Goal: Transaction & Acquisition: Book appointment/travel/reservation

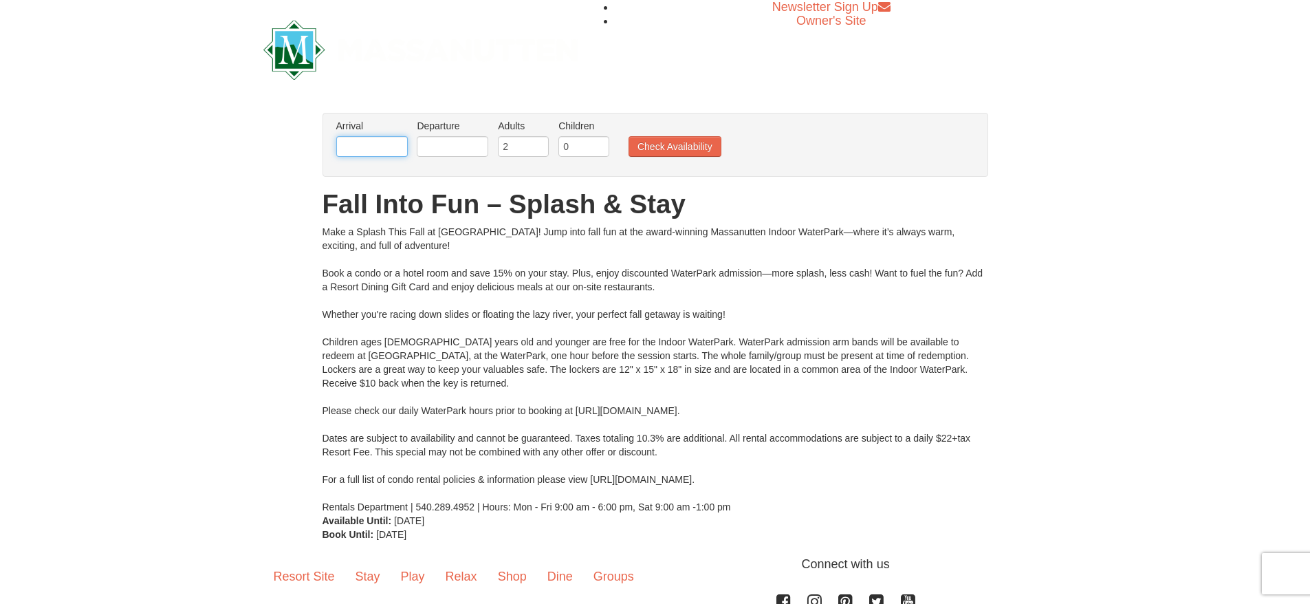
click at [393, 147] on input "text" at bounding box center [372, 146] width 72 height 21
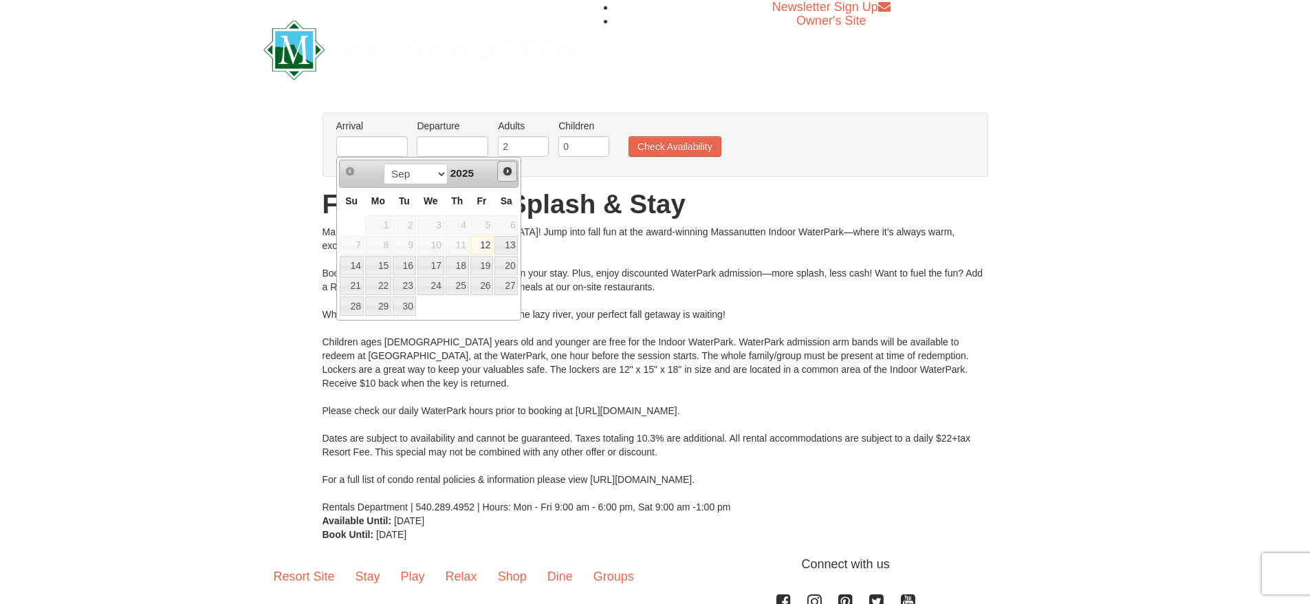
click at [502, 173] on span "Next" at bounding box center [507, 171] width 11 height 11
click at [487, 228] on link "3" at bounding box center [481, 224] width 23 height 19
type input "[DATE]"
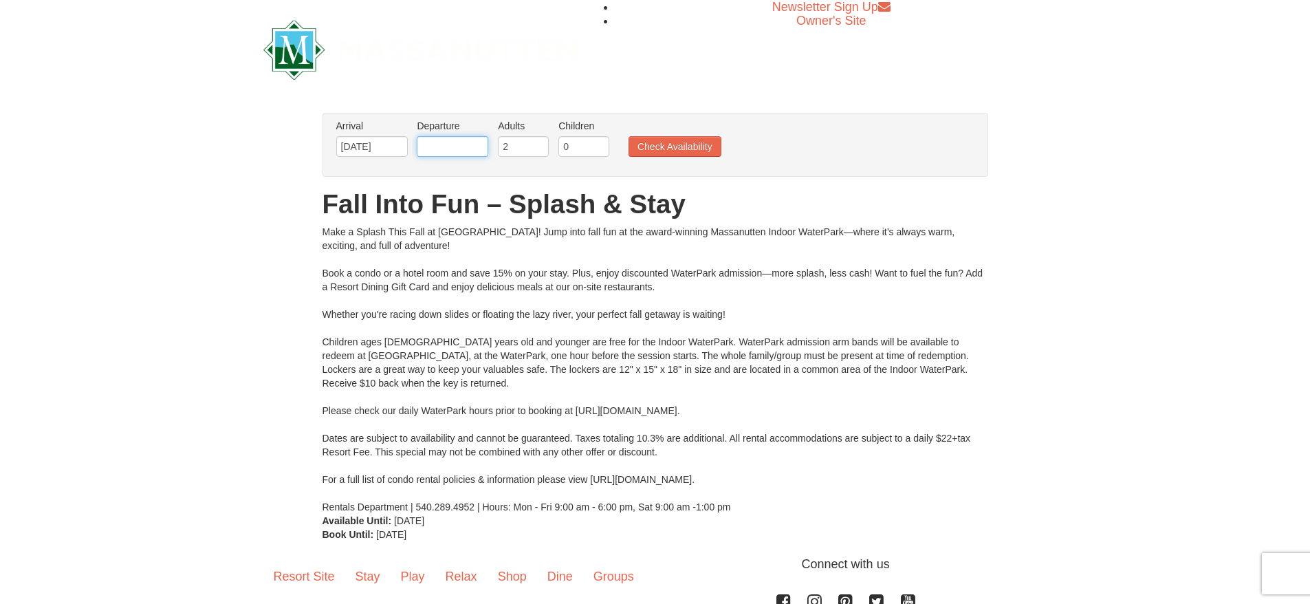
click at [451, 149] on input "text" at bounding box center [453, 146] width 72 height 21
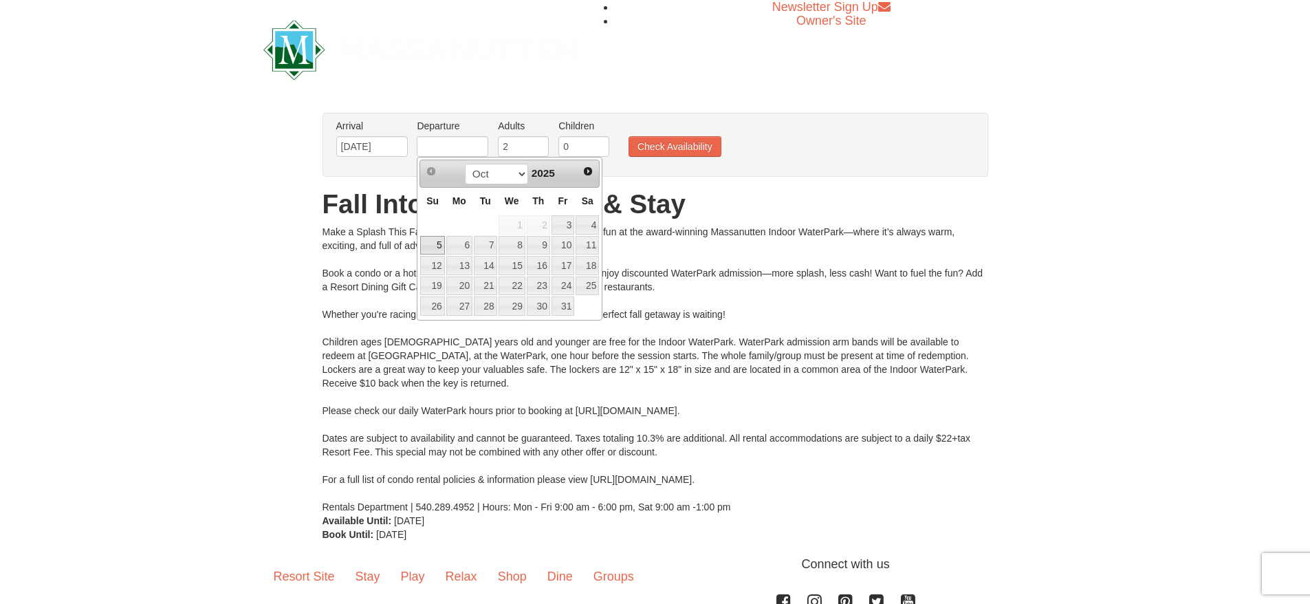
click at [431, 245] on link "5" at bounding box center [432, 245] width 24 height 19
type input "[DATE]"
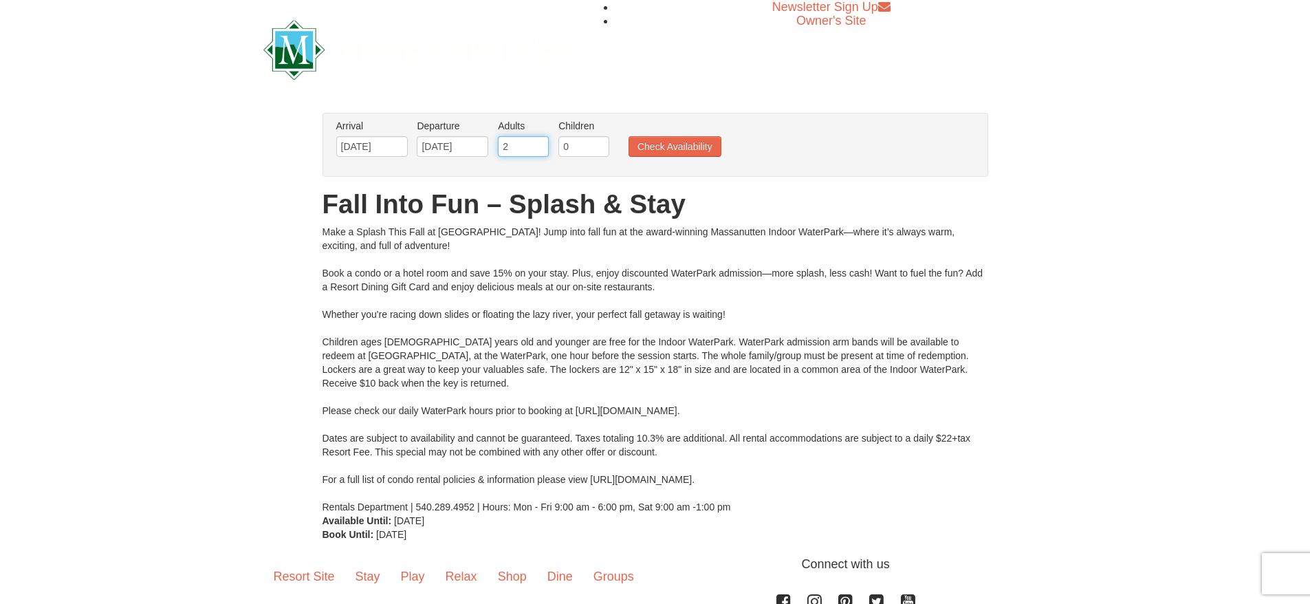
click at [536, 149] on input "2" at bounding box center [523, 146] width 51 height 21
type input "1"
click at [584, 140] on input "0" at bounding box center [583, 146] width 51 height 21
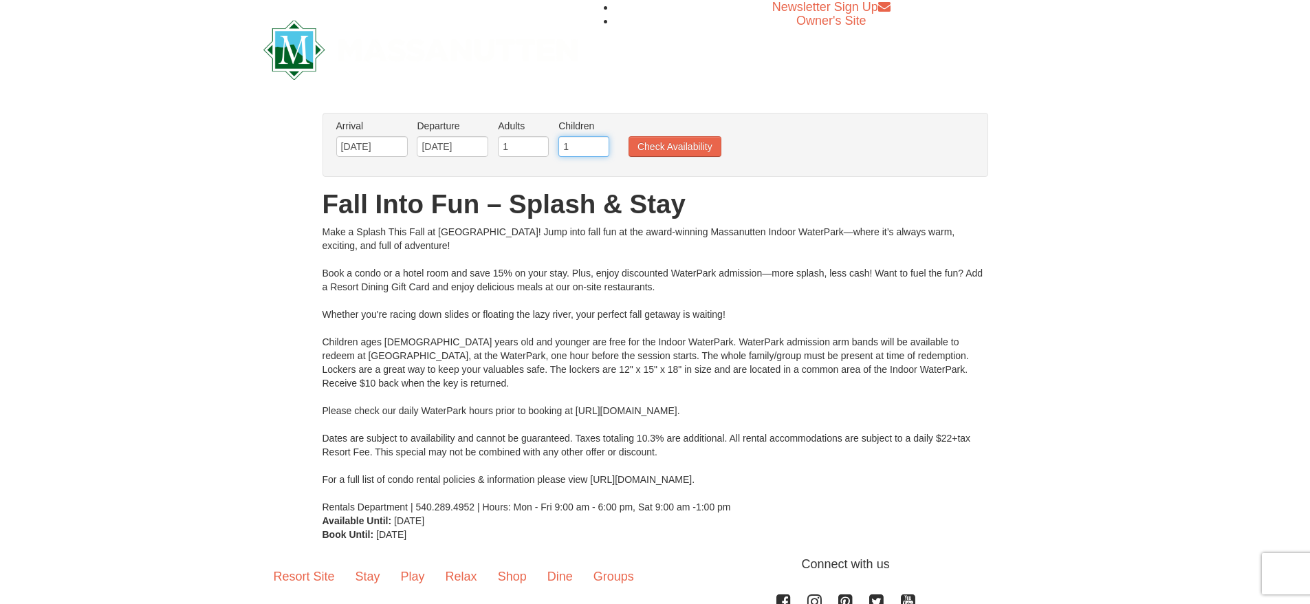
type input "1"
click at [683, 159] on ul "Arrival Please format dates MM/DD/YYYY Please format dates MM/DD/YYYY [DATE] De…" at bounding box center [648, 141] width 631 height 45
click at [682, 143] on button "Check Availability" at bounding box center [674, 146] width 93 height 21
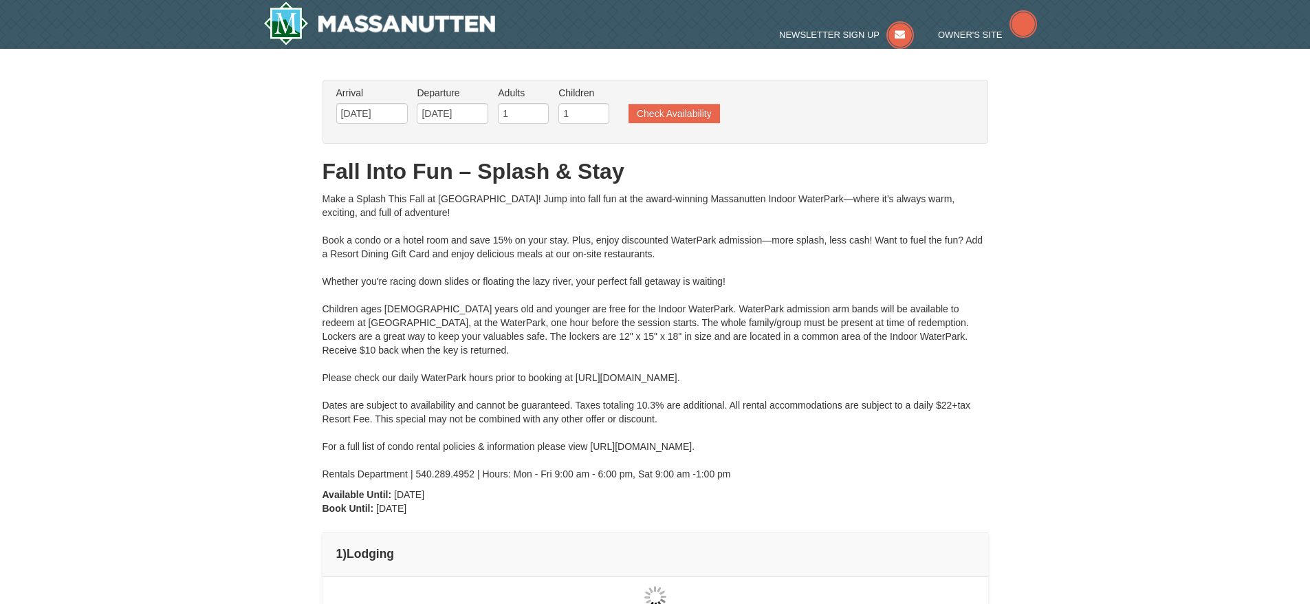
type input "[DATE]"
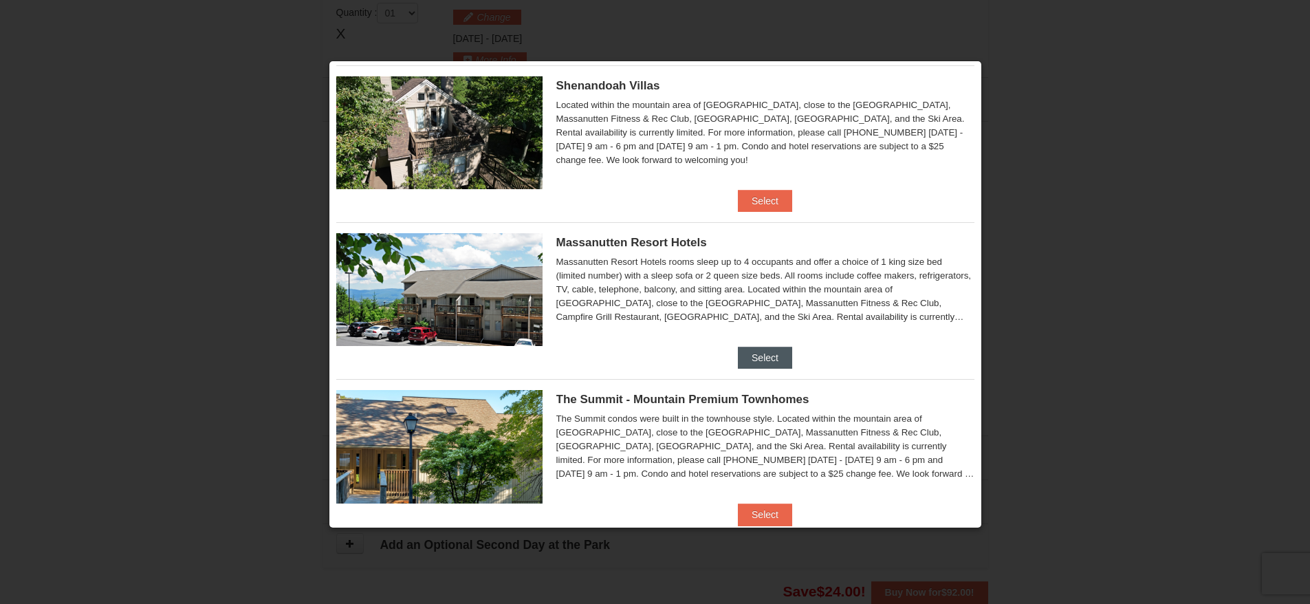
scroll to position [413, 0]
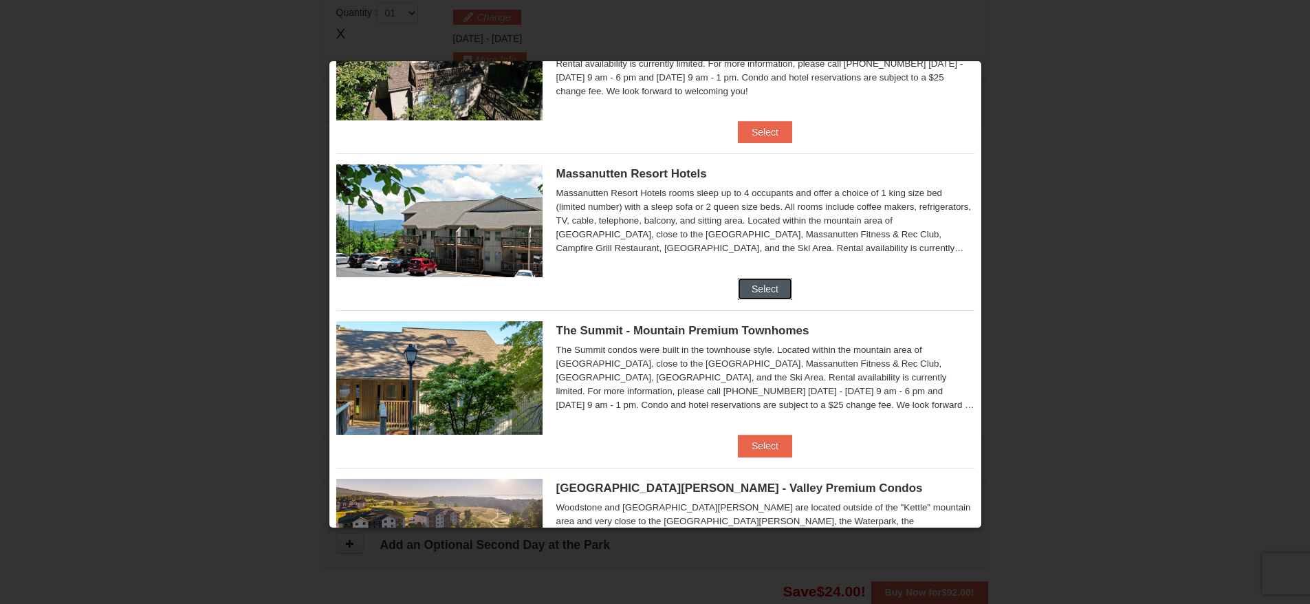
click at [776, 283] on button "Select" at bounding box center [765, 289] width 54 height 22
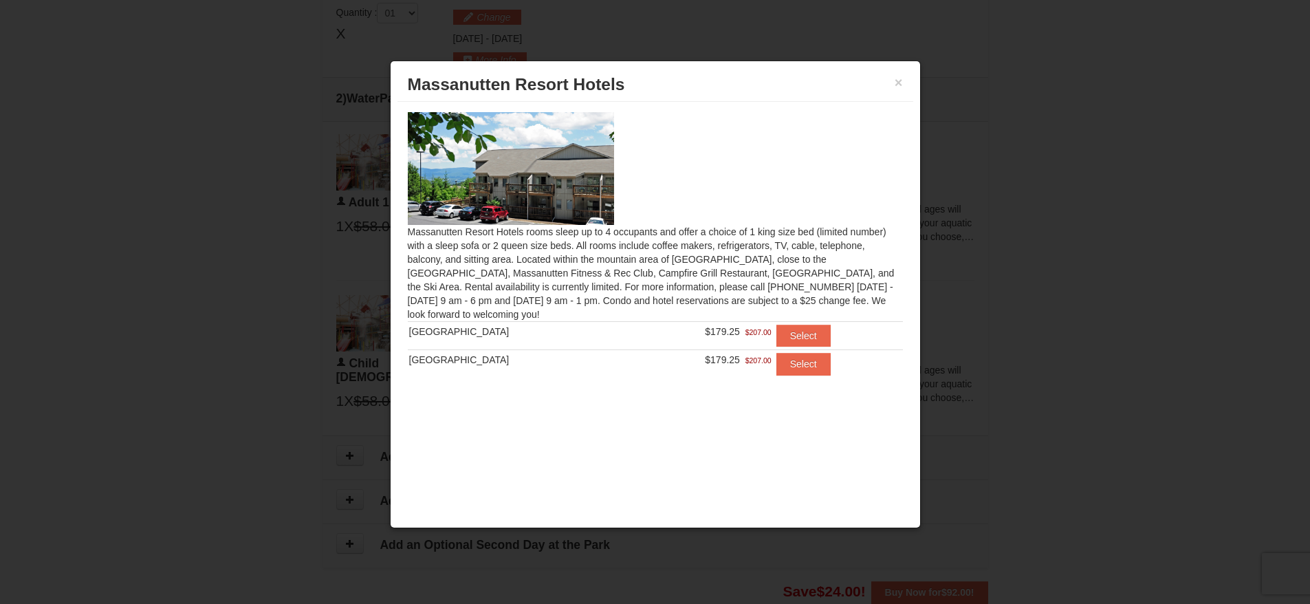
click at [572, 358] on div "[GEOGRAPHIC_DATA]" at bounding box center [517, 360] width 216 height 14
click at [796, 368] on button "Select" at bounding box center [803, 364] width 54 height 22
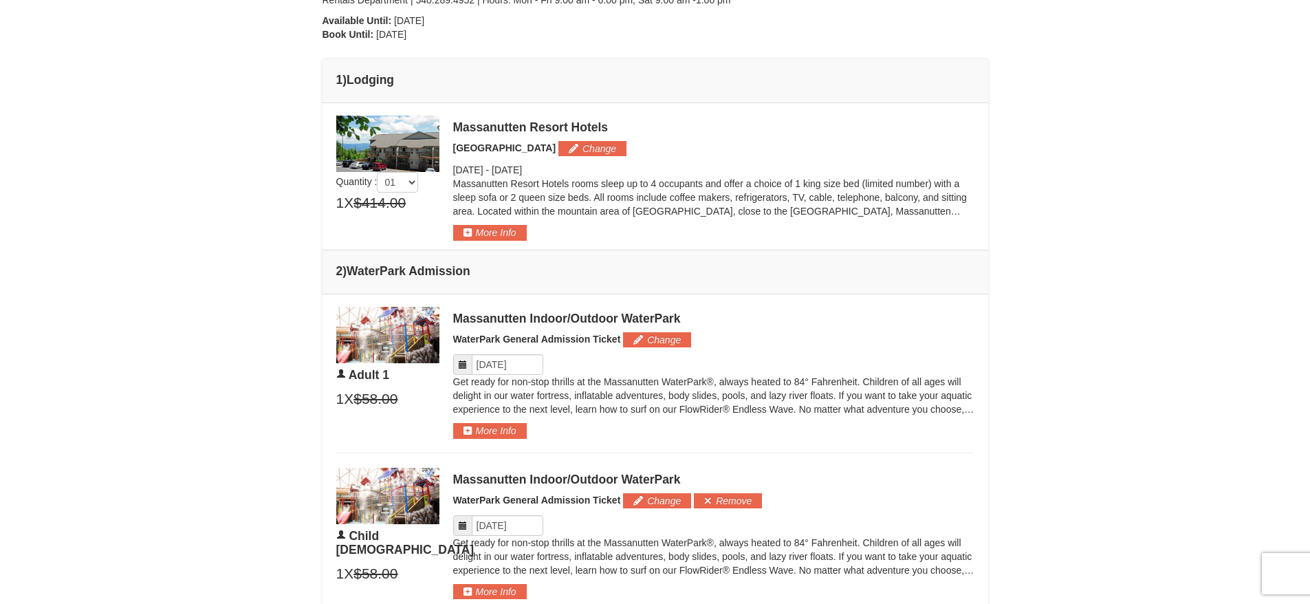
scroll to position [586, 0]
